Goal: Task Accomplishment & Management: Complete application form

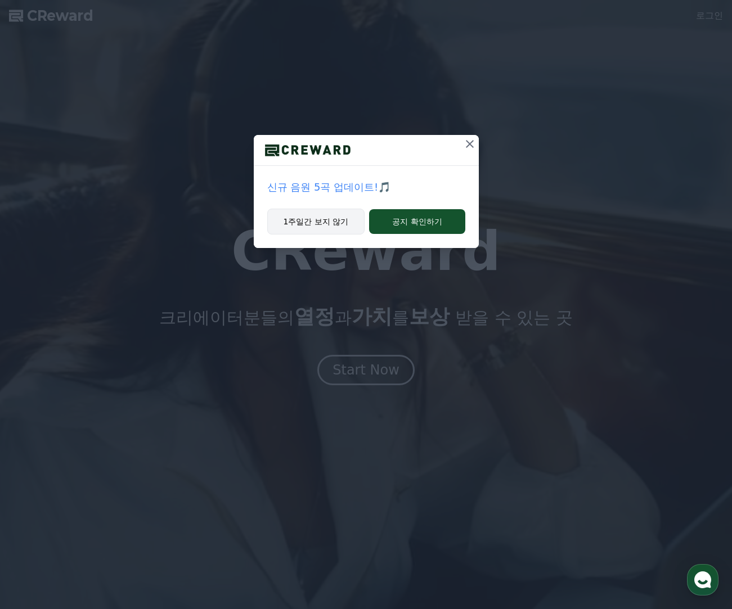
click at [314, 224] on button "1주일간 보지 않기" at bounding box center [316, 222] width 98 height 26
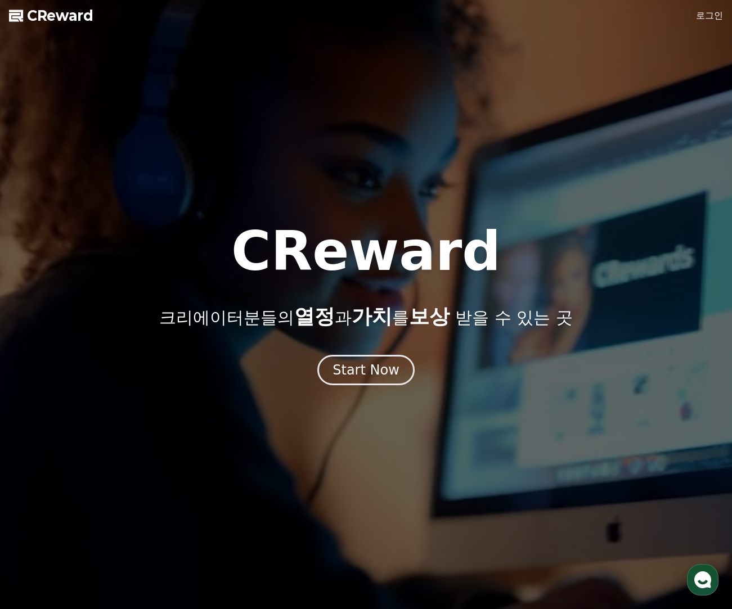
click at [701, 18] on link "로그인" at bounding box center [709, 15] width 27 height 13
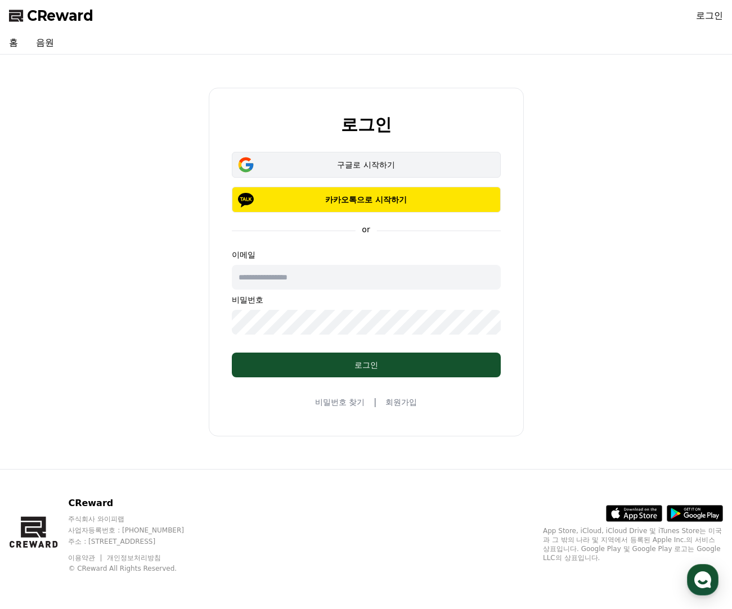
click at [350, 163] on div "구글로 시작하기" at bounding box center [366, 164] width 236 height 11
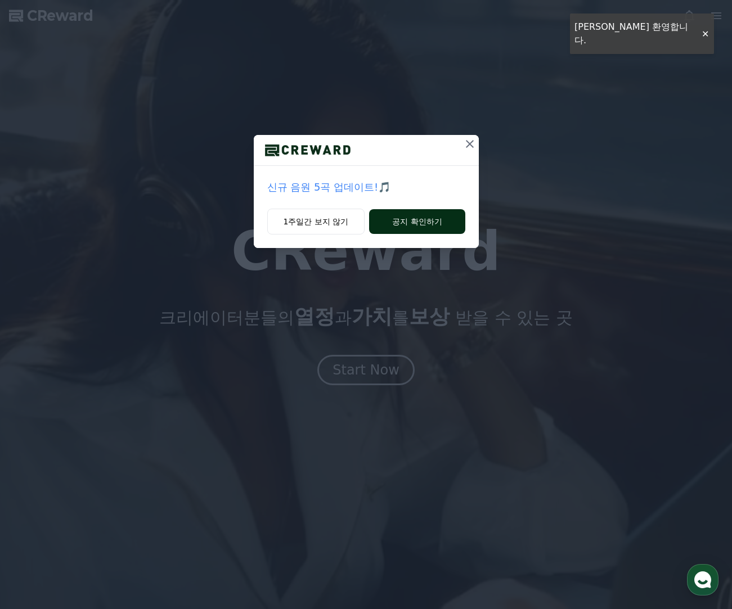
click at [393, 219] on button "공지 확인하기" at bounding box center [417, 221] width 96 height 25
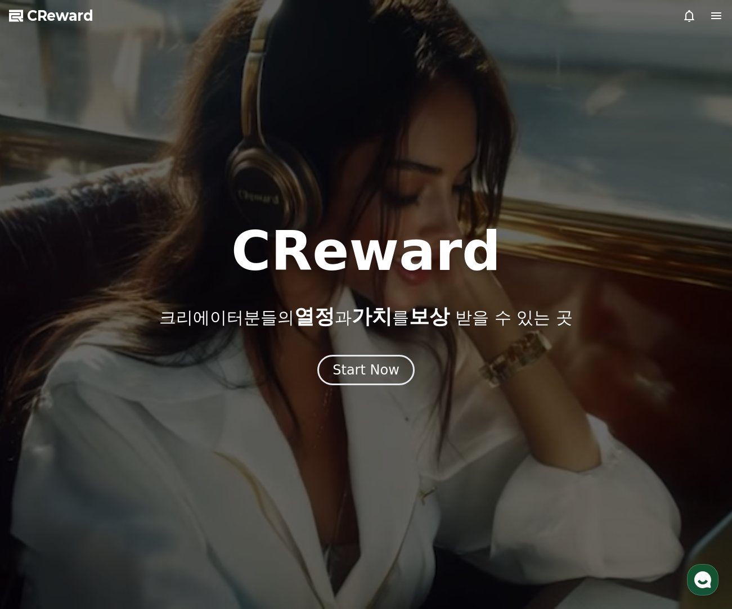
click at [497, 490] on div at bounding box center [366, 304] width 732 height 609
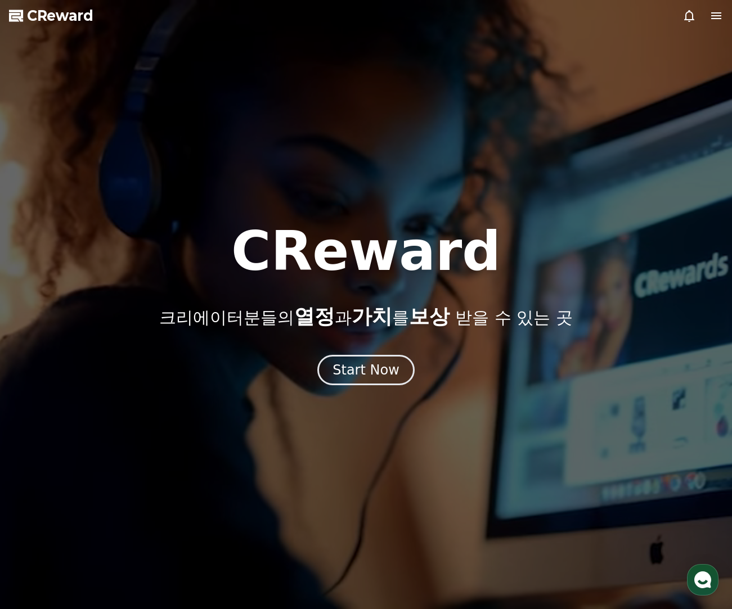
drag, startPoint x: 446, startPoint y: 403, endPoint x: 387, endPoint y: 373, distance: 66.4
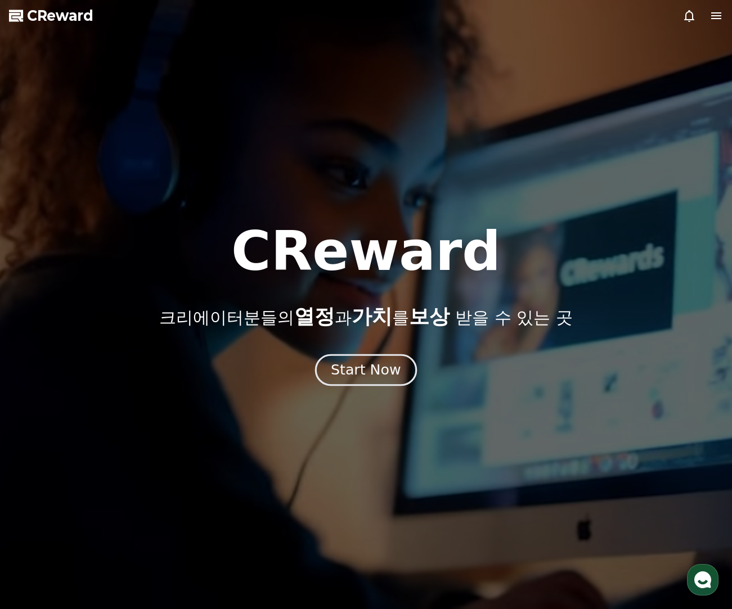
click at [445, 403] on div at bounding box center [366, 304] width 732 height 609
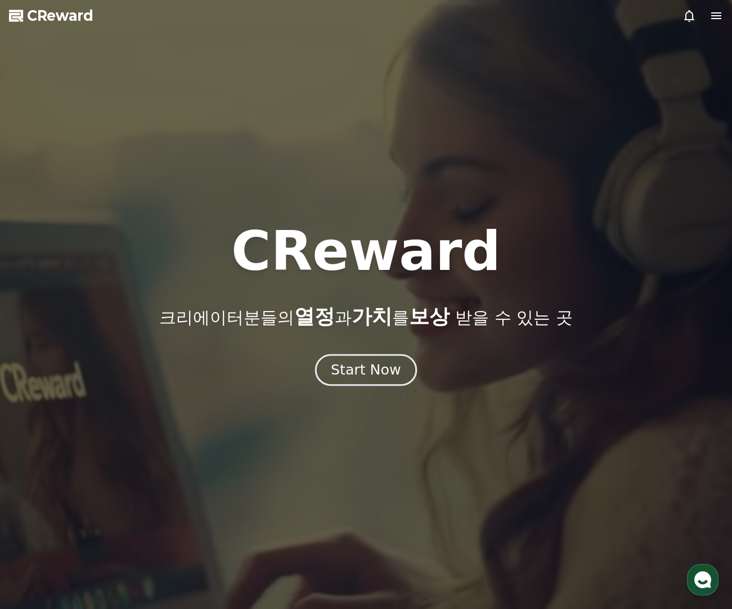
click at [385, 372] on div "Start Now" at bounding box center [366, 370] width 70 height 19
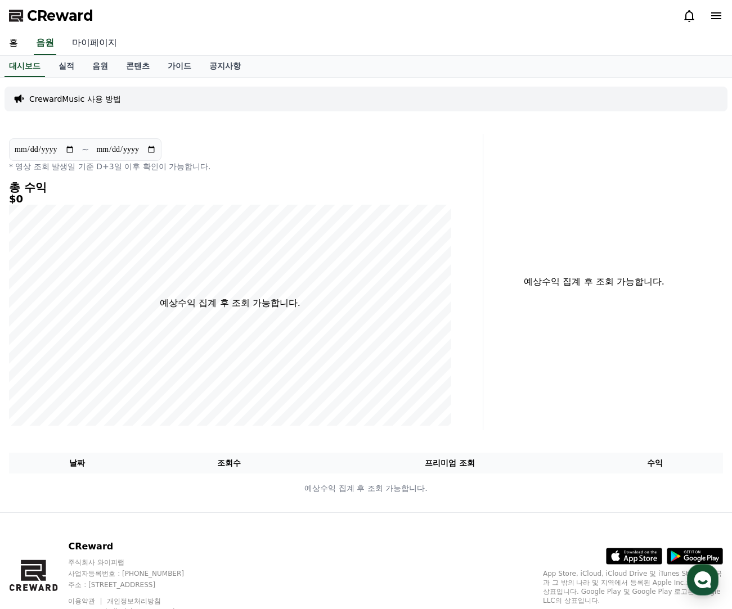
click at [96, 41] on link "마이페이지" at bounding box center [94, 43] width 63 height 24
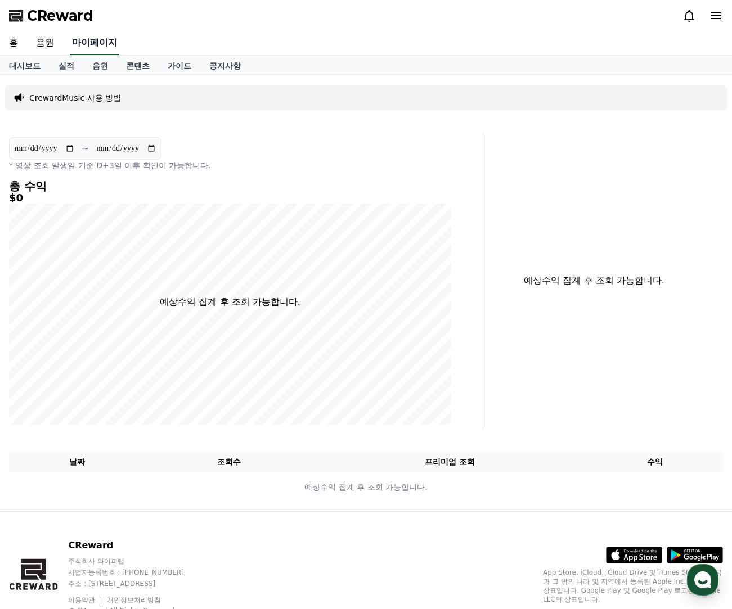
select select "**********"
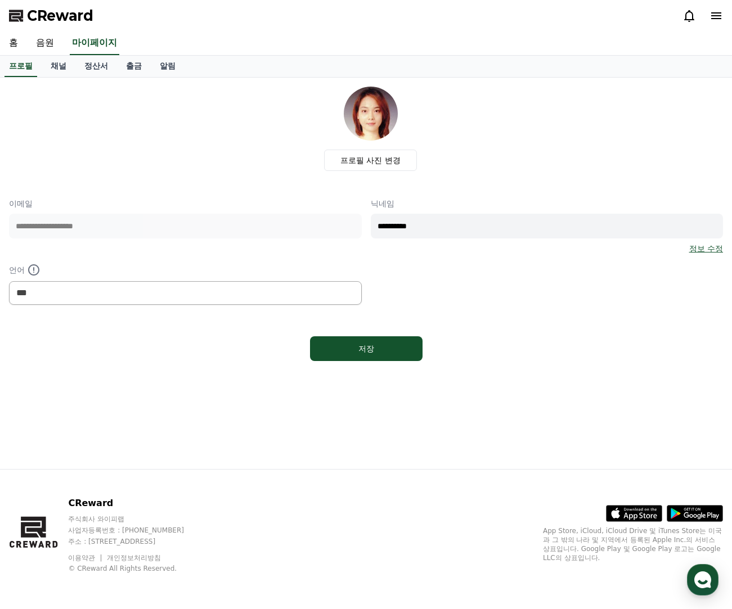
click at [525, 353] on div "저장" at bounding box center [366, 349] width 714 height 34
click at [91, 242] on div "**********" at bounding box center [185, 226] width 353 height 56
click at [58, 68] on link "채널" at bounding box center [59, 66] width 34 height 21
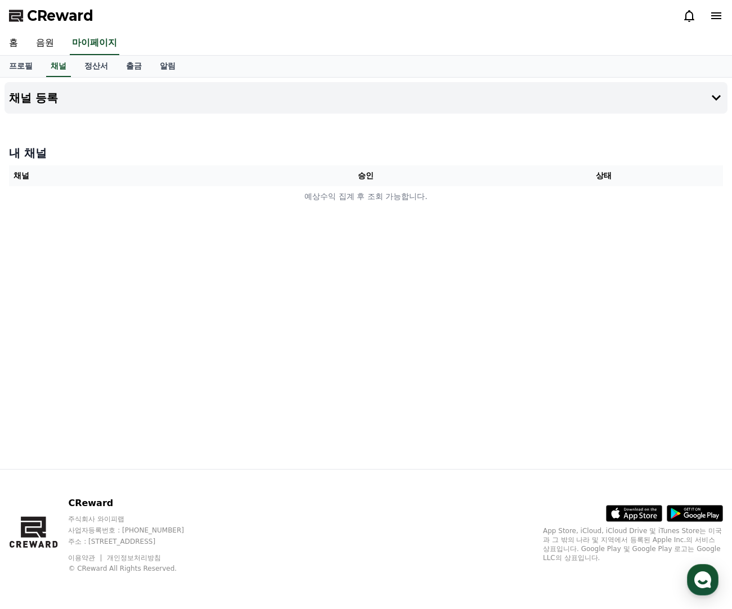
click at [82, 183] on th "채널" at bounding box center [128, 175] width 238 height 21
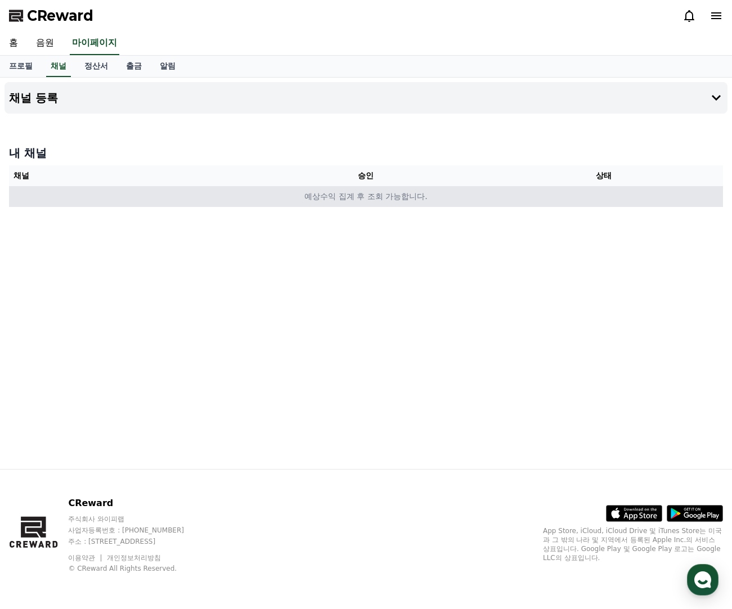
click at [362, 200] on td "예상수익 집계 후 조회 가능합니다." at bounding box center [366, 196] width 714 height 21
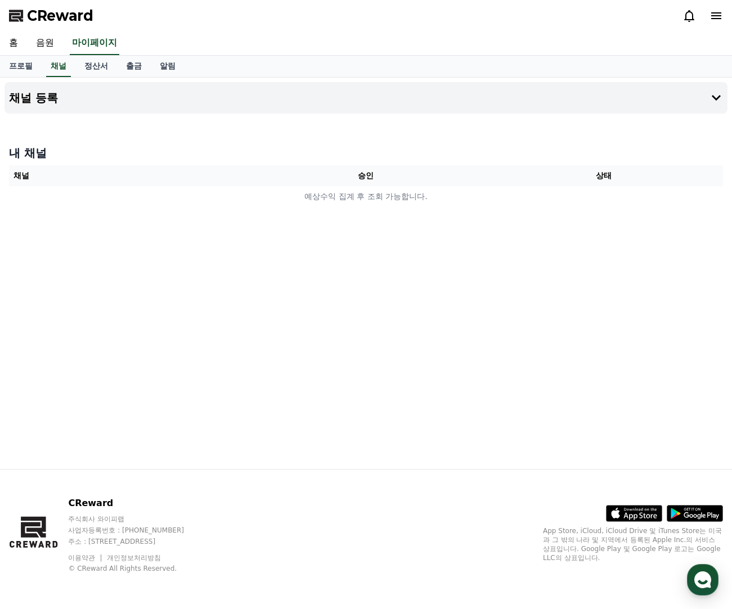
click at [337, 137] on div "채널 등록 내 채널 채널 승인 상태 예상수익 집계 후 조회 가능합니다." at bounding box center [366, 273] width 732 height 391
click at [718, 100] on icon at bounding box center [715, 97] width 13 height 13
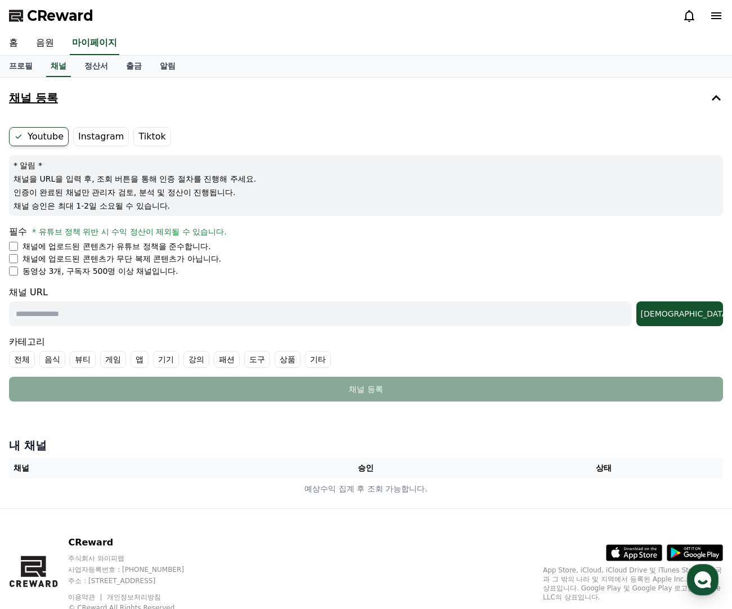
click at [40, 135] on label "Youtube" at bounding box center [39, 136] width 60 height 19
click at [87, 138] on label "Instagram" at bounding box center [101, 136] width 56 height 19
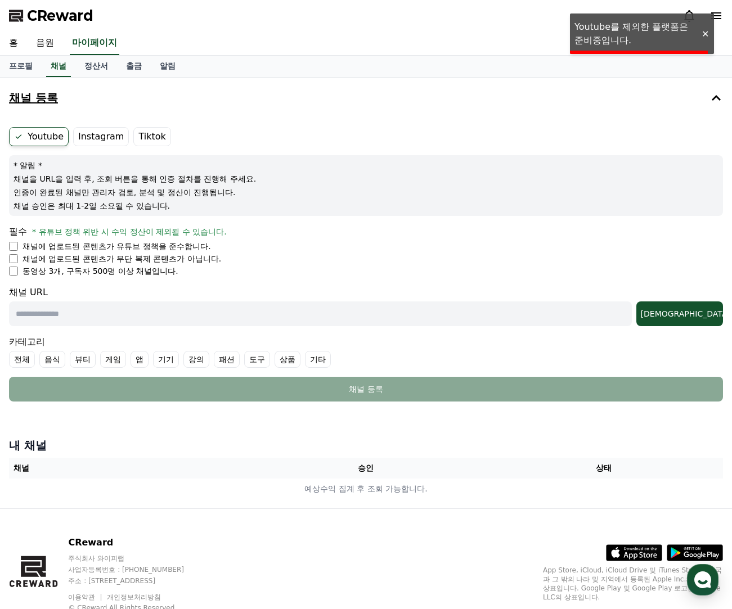
click at [135, 137] on label "Tiktok" at bounding box center [151, 136] width 37 height 19
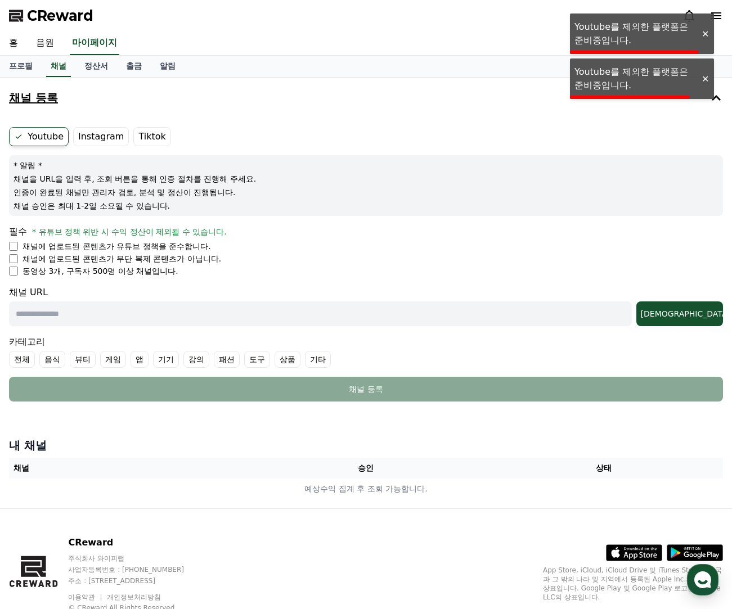
click at [43, 138] on label "Youtube" at bounding box center [39, 136] width 60 height 19
click at [20, 246] on li "채널에 업로드된 콘텐츠가 유튜브 정책을 준수합니다." at bounding box center [366, 246] width 714 height 11
click at [19, 263] on li "채널에 업로드된 콘텐츠가 무단 복제 콘텐츠가 아닙니다." at bounding box center [366, 258] width 714 height 11
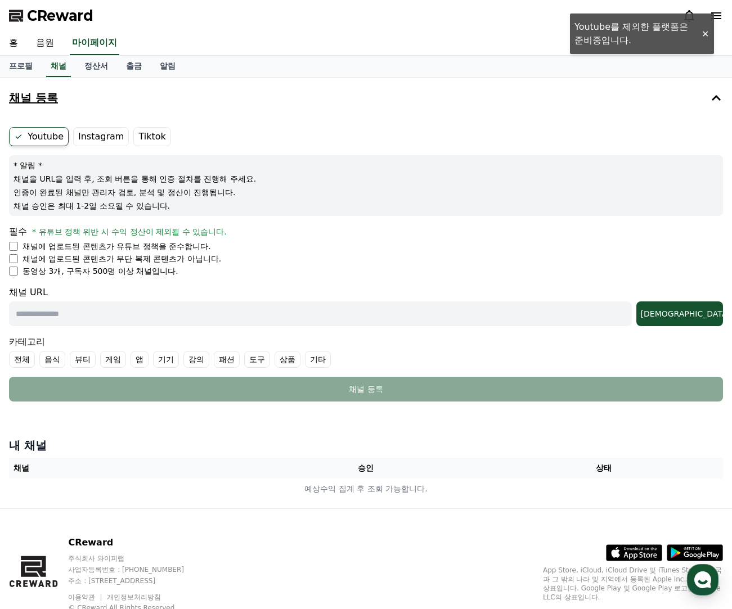
click at [11, 240] on div "필수 * 유튜브 정책 위반 시 수익 정산이 제외될 수 있습니다. 채널에 업로드된 콘텐츠가 유튜브 정책을 준수합니다. 채널에 업로드된 콘텐츠가 …" at bounding box center [366, 251] width 714 height 52
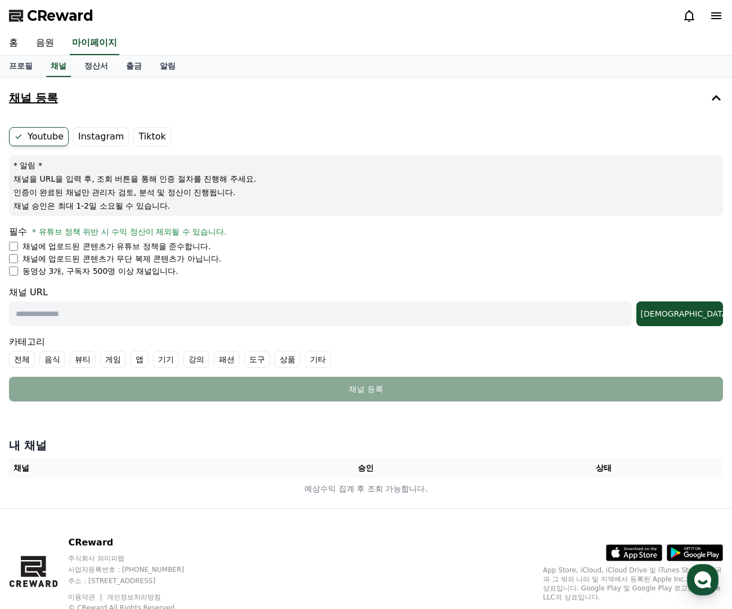
drag, startPoint x: 24, startPoint y: 182, endPoint x: 249, endPoint y: 212, distance: 227.0
click at [249, 212] on div "* 알림 * 채널을 URL을 입력 후, 조회 버튼을 통해 인증 절차를 진행해 주세요. 인증이 완료된 채널만 관리자 검토, 분석 및 정산이 진행…" at bounding box center [366, 185] width 714 height 61
click at [247, 213] on div "* 알림 * 채널을 URL을 입력 후, 조회 버튼을 통해 인증 절차를 진행해 주세요. 인증이 완료된 채널만 관리자 검토, 분석 및 정산이 진행…" at bounding box center [366, 185] width 714 height 61
click at [70, 282] on form "Youtube Instagram Tiktok * 알림 * 채널을 URL을 입력 후, 조회 버튼을 통해 인증 절차를 진행해 주세요. 인증이 완료…" at bounding box center [366, 264] width 714 height 274
drag, startPoint x: 77, startPoint y: 232, endPoint x: 270, endPoint y: 234, distance: 192.9
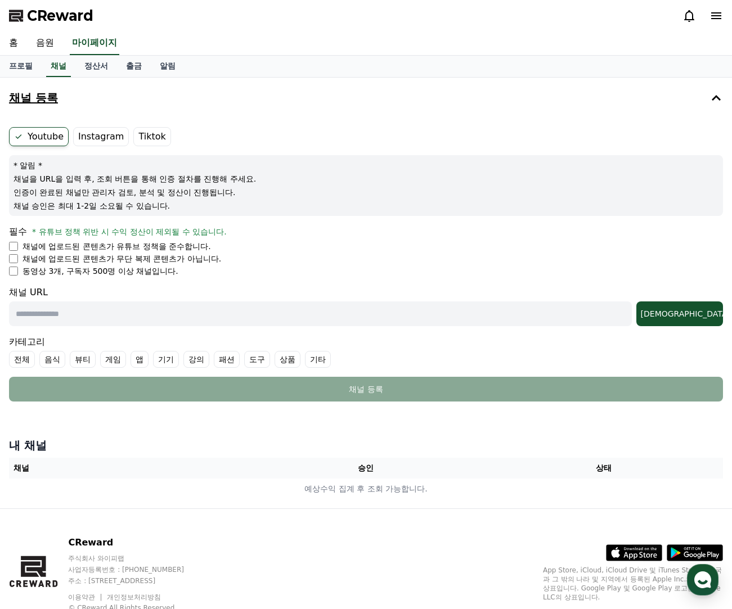
click at [270, 233] on div "필수 * 유튜브 정책 위반 시 수익 정산이 제외될 수 있습니다." at bounding box center [366, 231] width 714 height 13
drag, startPoint x: 264, startPoint y: 242, endPoint x: 250, endPoint y: 247, distance: 14.9
click at [261, 243] on li "채널에 업로드된 콘텐츠가 유튜브 정책을 준수합니다." at bounding box center [366, 246] width 714 height 11
click at [82, 277] on form "Youtube Instagram Tiktok * 알림 * 채널을 URL을 입력 후, 조회 버튼을 통해 인증 절차를 진행해 주세요. 인증이 완료…" at bounding box center [366, 264] width 714 height 274
click at [25, 276] on p "동영상 3개, 구독자 500명 이상 채널입니다." at bounding box center [100, 270] width 156 height 11
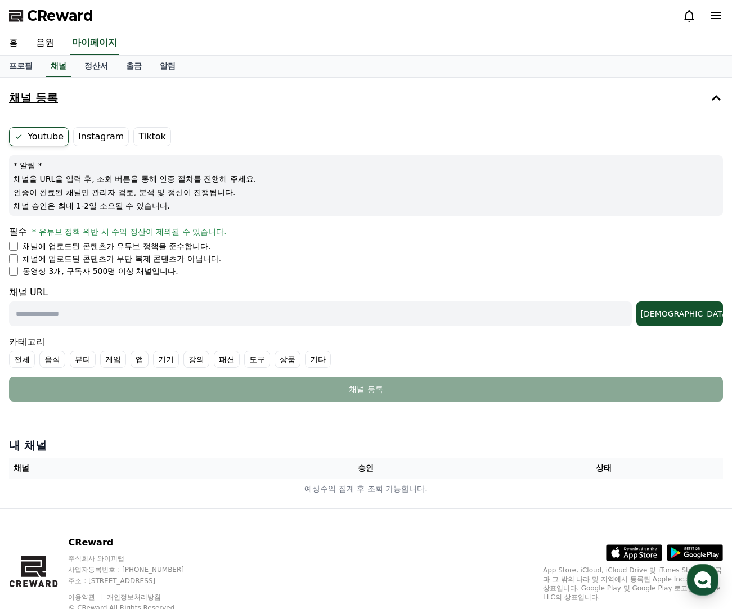
click at [105, 299] on div "채널 URL 조회" at bounding box center [366, 306] width 714 height 40
click at [80, 313] on input "text" at bounding box center [320, 313] width 623 height 25
click at [168, 307] on input "text" at bounding box center [320, 313] width 623 height 25
paste input "**********"
type input "**********"
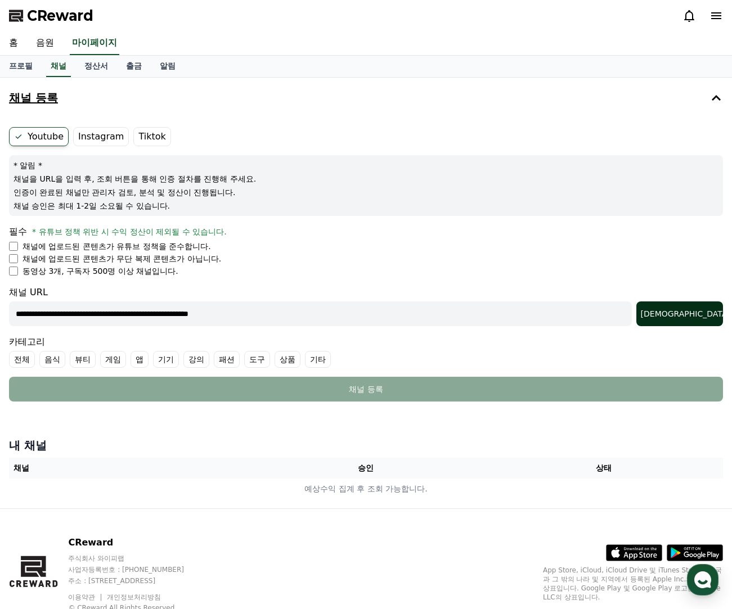
click at [701, 308] on button "조회" at bounding box center [679, 313] width 87 height 25
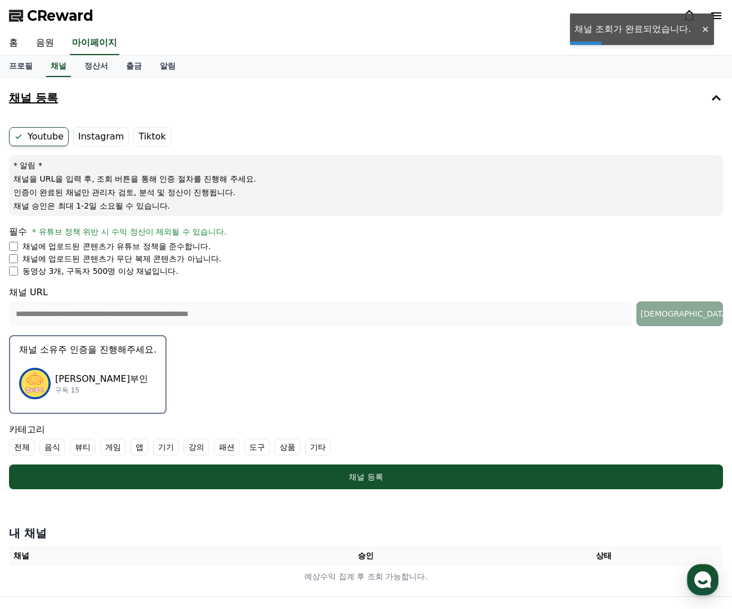
click at [330, 392] on form "**********" at bounding box center [366, 308] width 714 height 362
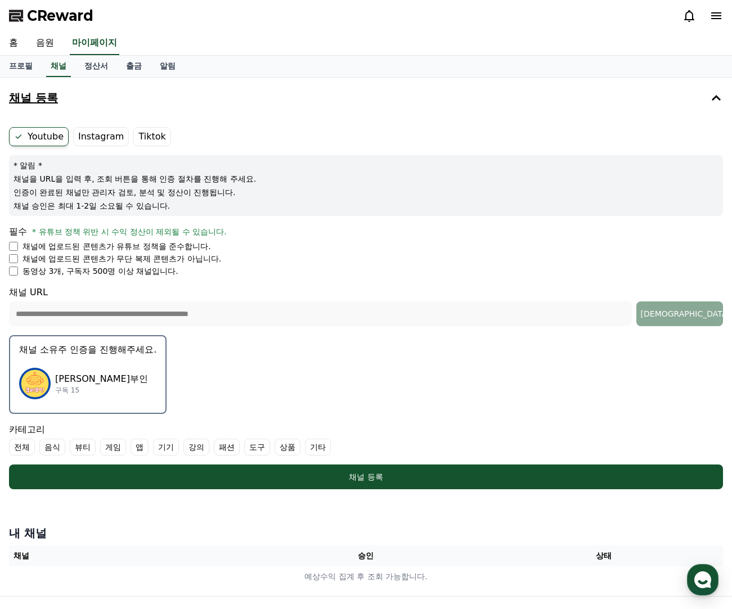
click at [115, 379] on div "큐리부인 구독 15" at bounding box center [87, 383] width 137 height 45
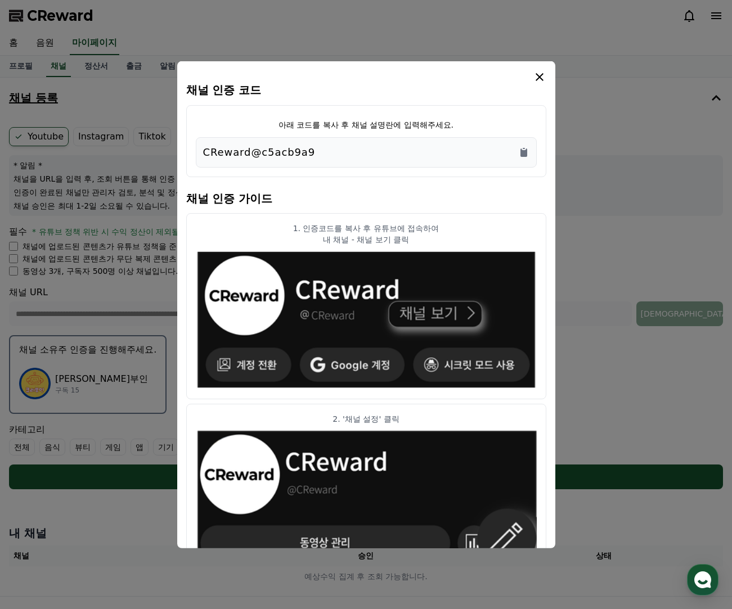
click at [305, 155] on div "CReward@c5acb9a9" at bounding box center [366, 152] width 326 height 16
click at [523, 151] on icon "Copy to clipboard" at bounding box center [523, 152] width 7 height 8
click at [525, 153] on icon "Copy to clipboard" at bounding box center [523, 152] width 7 height 8
click at [445, 392] on article "1. 인증코드를 복사 후 유튜브에 접속하여 내 채널 - 채널 보기 클릭" at bounding box center [366, 306] width 360 height 187
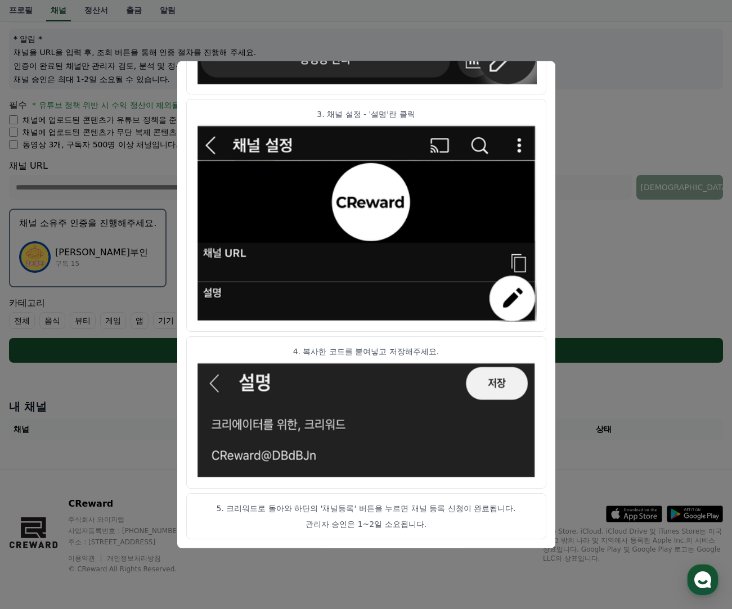
scroll to position [127, 0]
click at [455, 526] on p "관리자 승인은 1~2일 소요됩니다." at bounding box center [366, 524] width 341 height 11
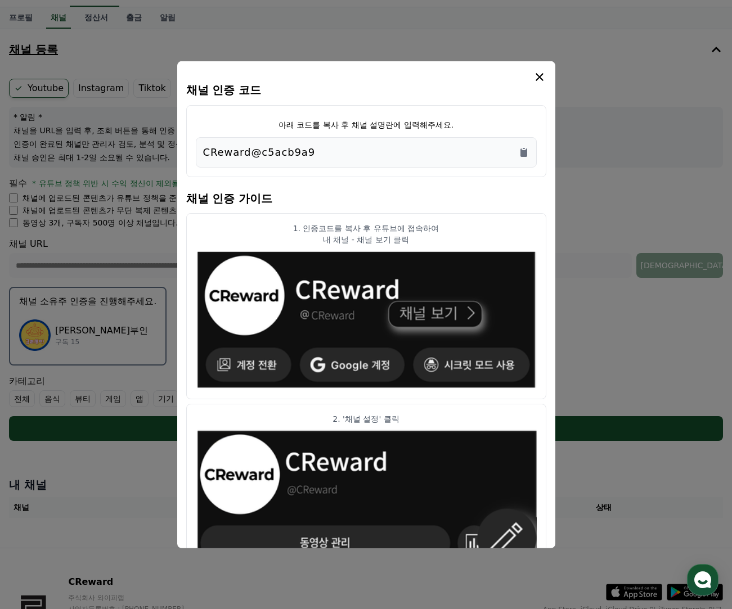
scroll to position [0, 0]
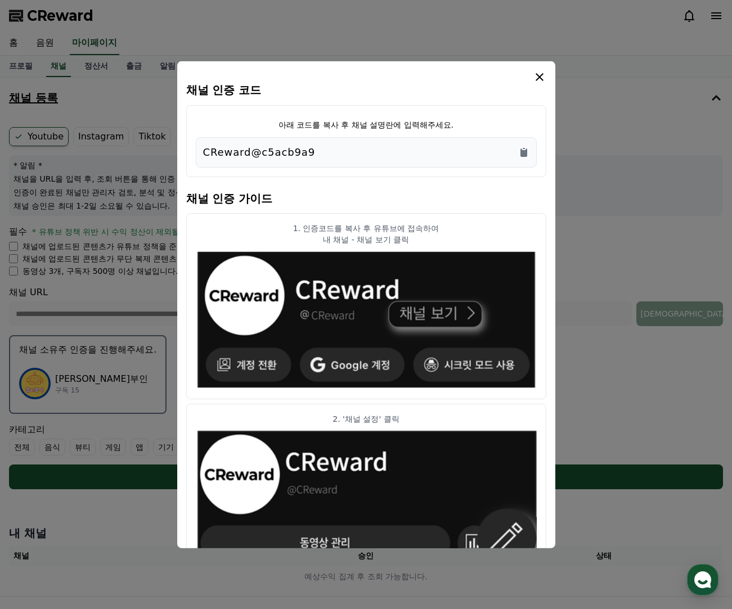
click at [538, 76] on icon "modal" at bounding box center [539, 77] width 8 height 8
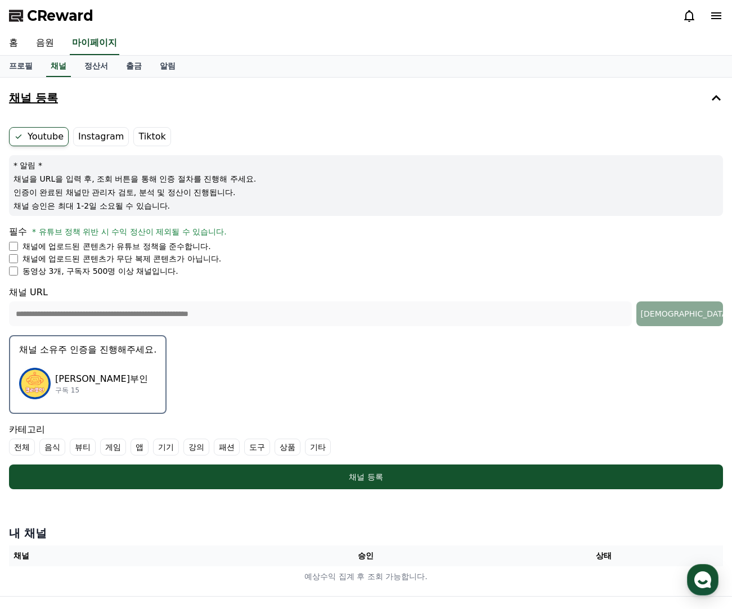
click at [270, 404] on form "**********" at bounding box center [366, 308] width 714 height 362
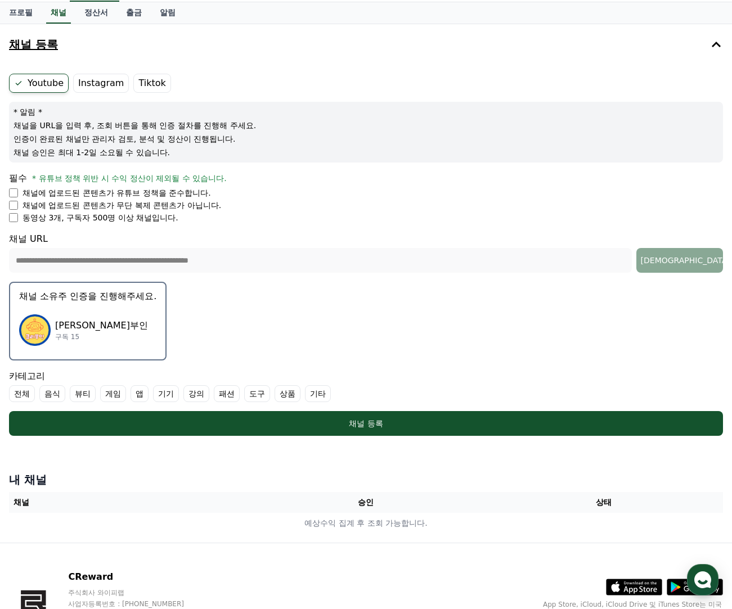
scroll to position [127, 0]
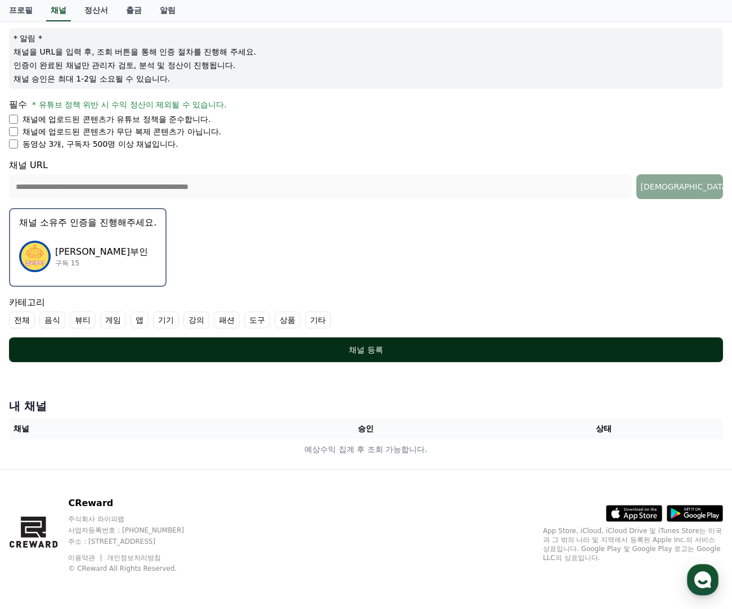
click at [175, 351] on div "채널 등록" at bounding box center [365, 349] width 669 height 11
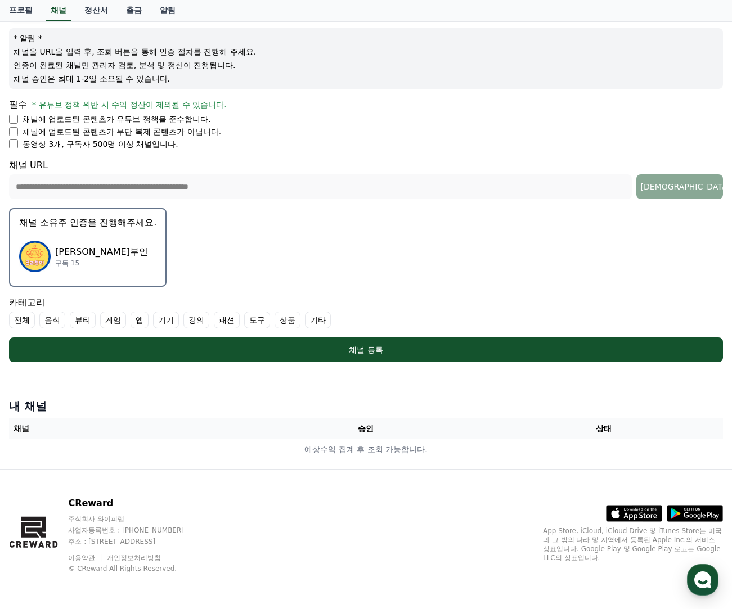
drag, startPoint x: 62, startPoint y: 72, endPoint x: 236, endPoint y: 72, distance: 173.8
click at [236, 72] on div "* 알림 * 채널을 URL을 입력 후, 조회 버튼을 통해 인증 절차를 진행해 주세요. 인증이 완료된 채널만 관리자 검토, 분석 및 정산이 진행…" at bounding box center [366, 58] width 714 height 61
click at [243, 74] on p "채널 승인은 최대 1-2일 소요될 수 있습니다." at bounding box center [365, 78] width 705 height 11
drag, startPoint x: 74, startPoint y: 53, endPoint x: 289, endPoint y: 70, distance: 216.1
click at [281, 62] on div "* 알림 * 채널을 URL을 입력 후, 조회 버튼을 통해 인증 절차를 진행해 주세요. 인증이 완료된 채널만 관리자 검토, 분석 및 정산이 진행…" at bounding box center [366, 58] width 714 height 61
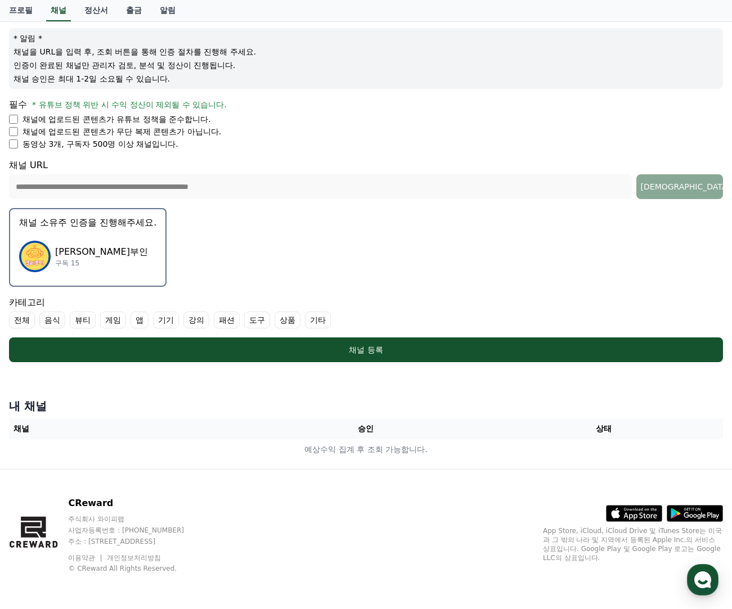
click at [290, 70] on p "인증이 완료된 채널만 관리자 검토, 분석 및 정산이 진행됩니다." at bounding box center [365, 65] width 705 height 11
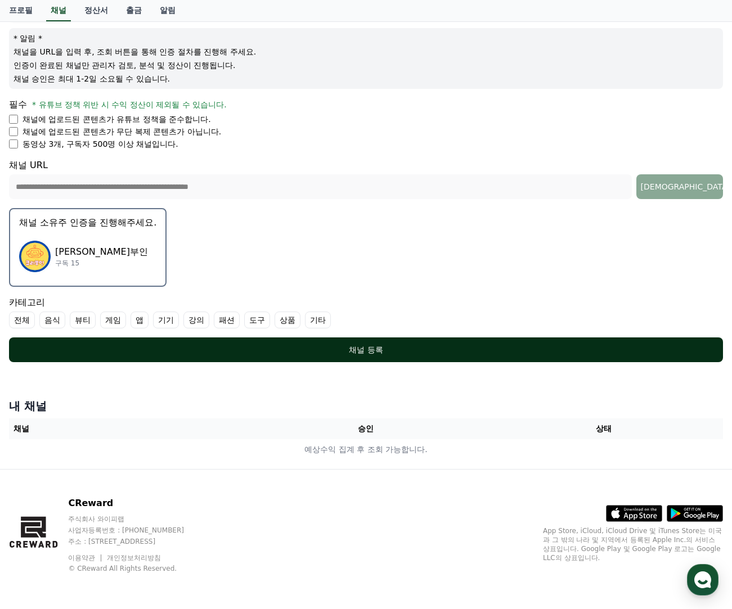
click at [377, 346] on div "채널 등록" at bounding box center [365, 349] width 669 height 11
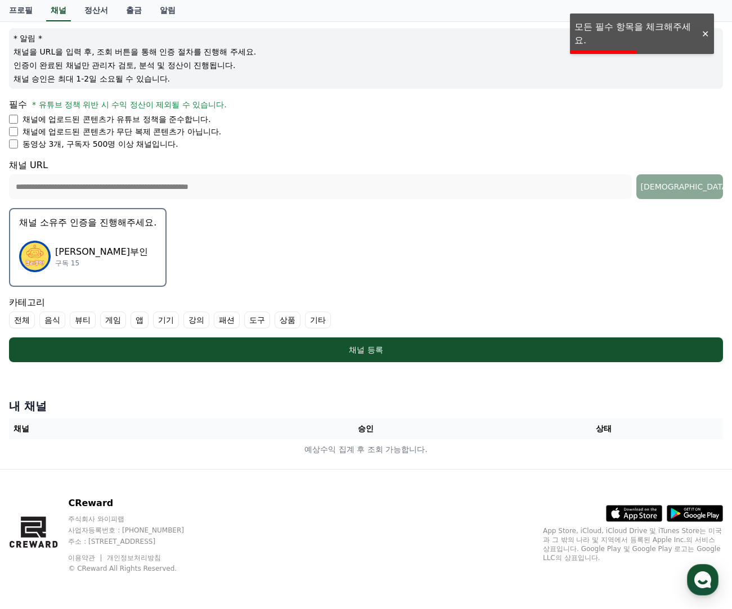
click at [229, 156] on form "**********" at bounding box center [366, 181] width 714 height 362
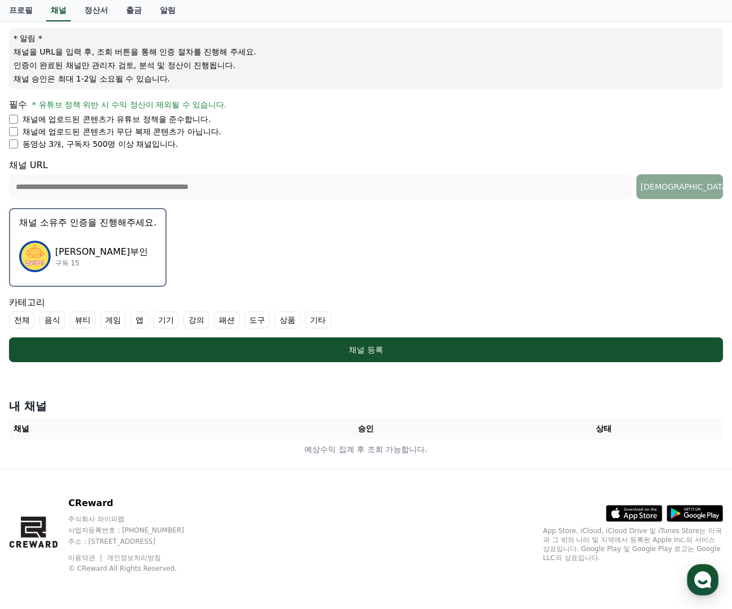
click at [326, 498] on div "CReward 주식회사 와이피랩 사업자등록번호 : 655-81-03655 주소 : 경기도 김포시 양촌읍 양곡로 495, 3층 305-비이16호…" at bounding box center [366, 539] width 732 height 139
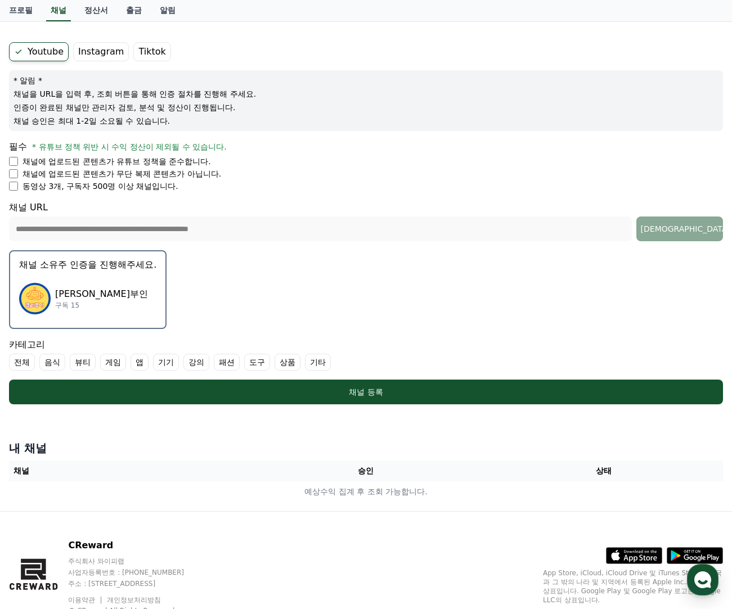
scroll to position [0, 0]
